Goal: Transaction & Acquisition: Purchase product/service

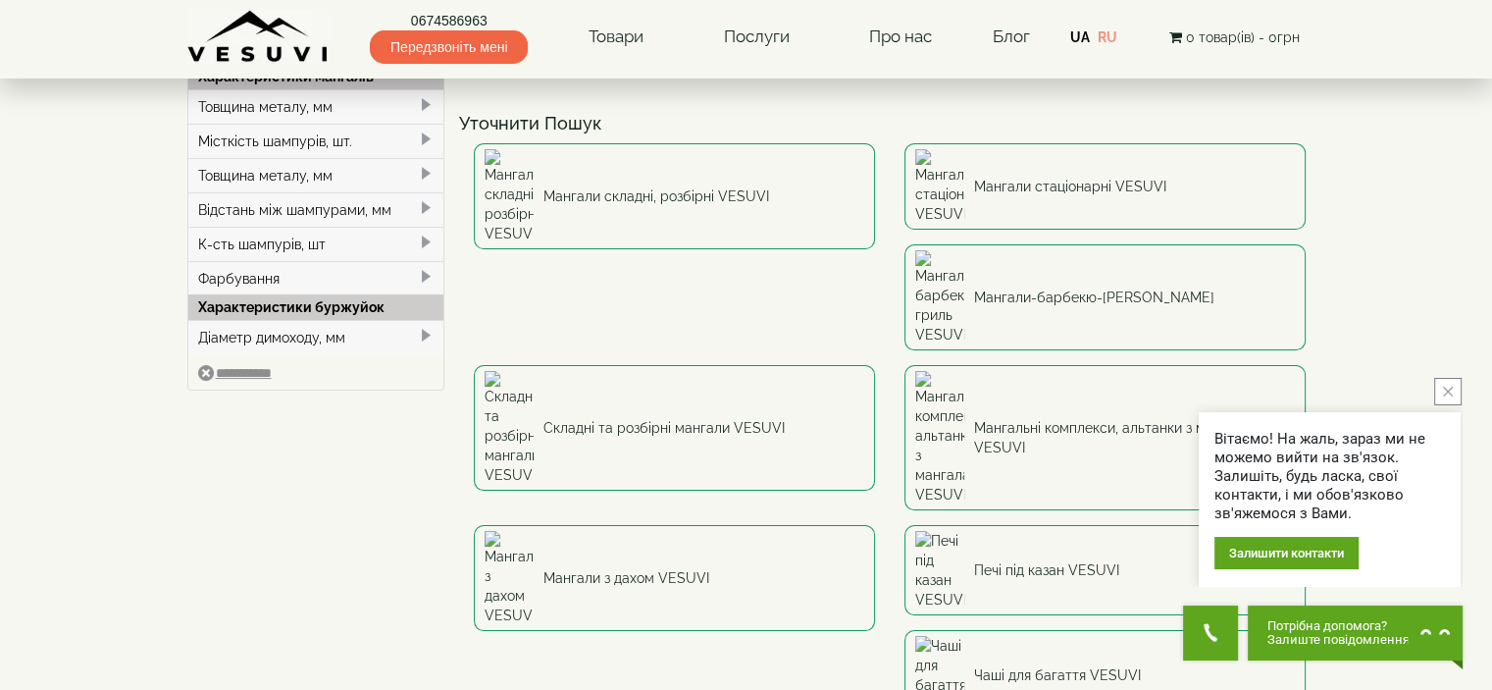
scroll to position [92, 0]
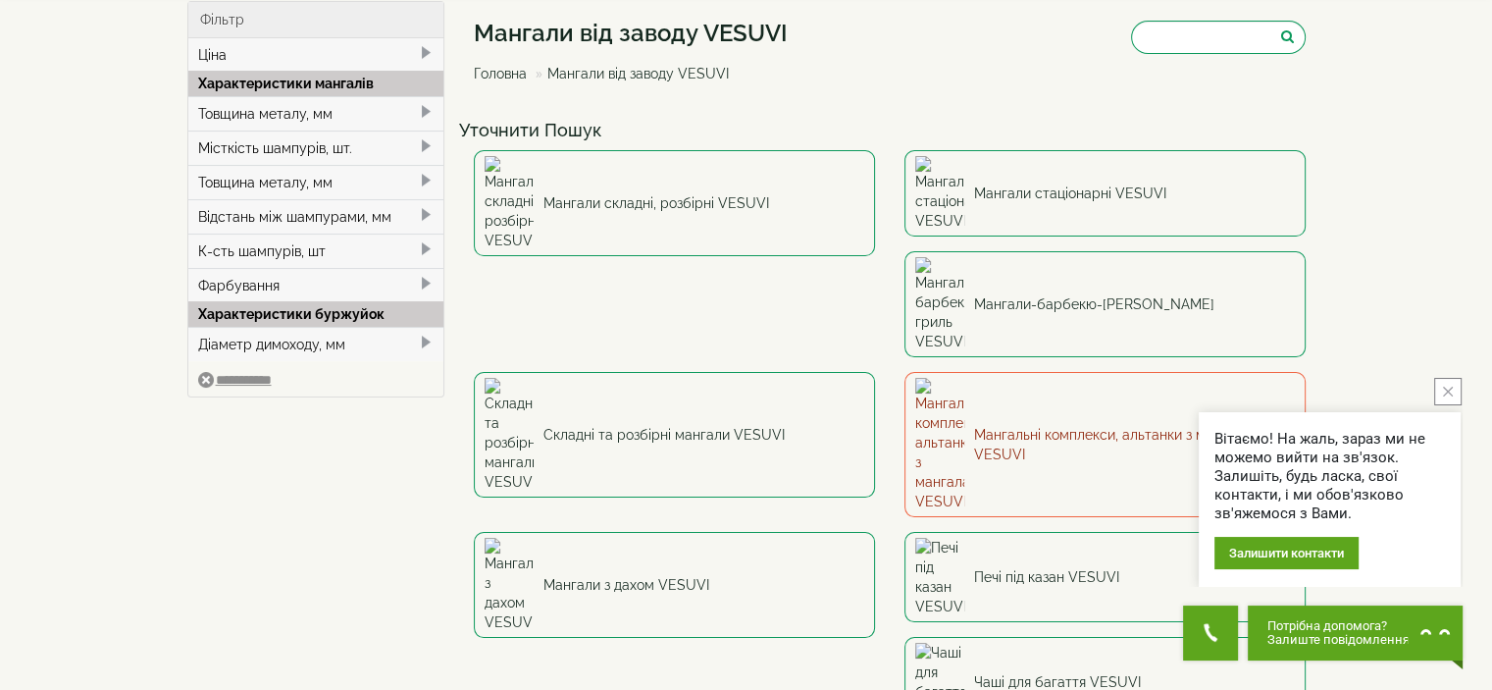
click at [904, 372] on link "Мангальні комплекси, альтанки з мангалами VESUVI" at bounding box center [1104, 444] width 401 height 145
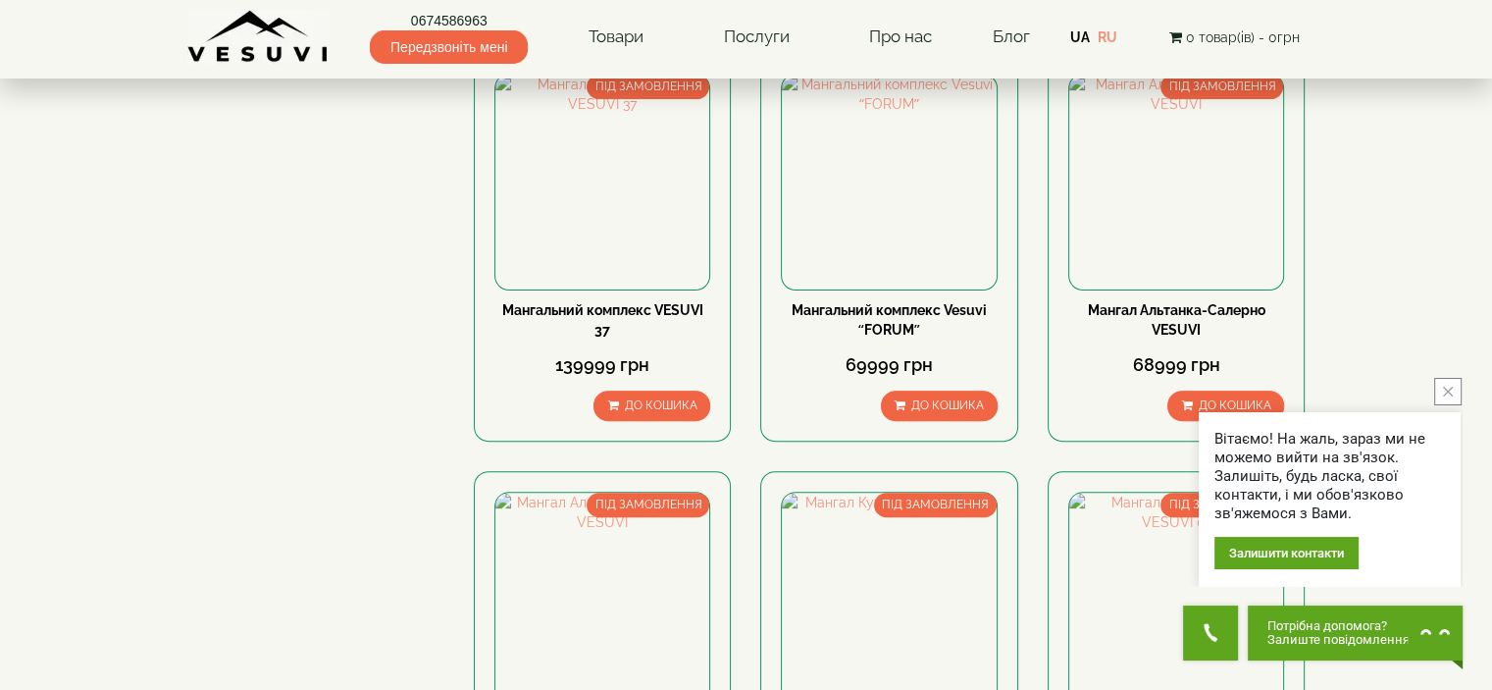
scroll to position [625, 0]
